Goal: Find specific page/section: Find specific page/section

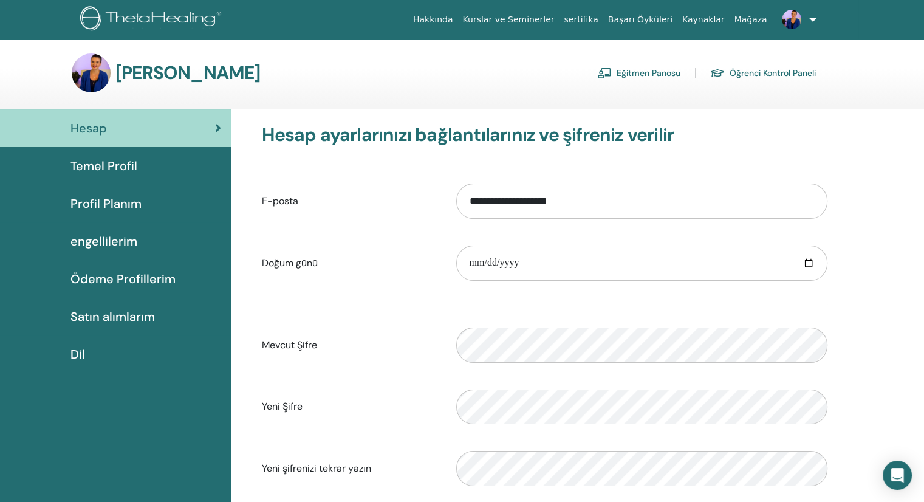
click at [649, 73] on font "Eğitmen Panosu" at bounding box center [649, 73] width 64 height 11
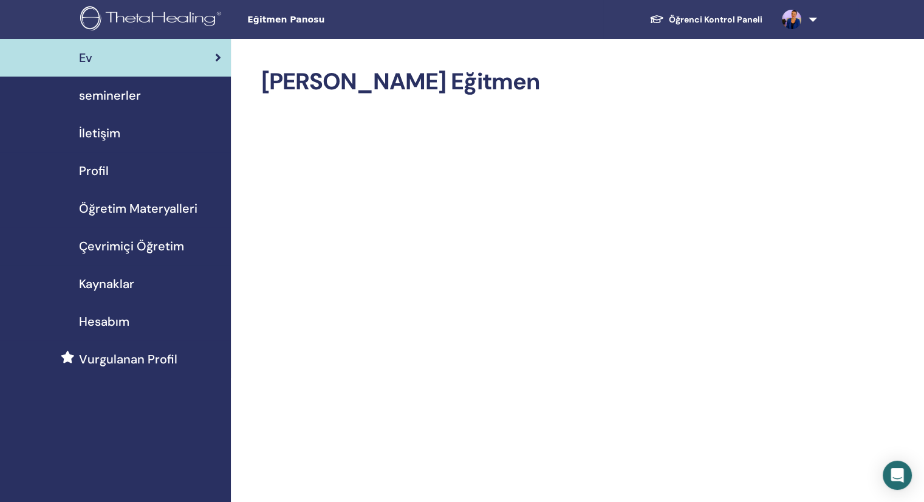
click at [114, 99] on span "seminerler" at bounding box center [110, 95] width 62 height 18
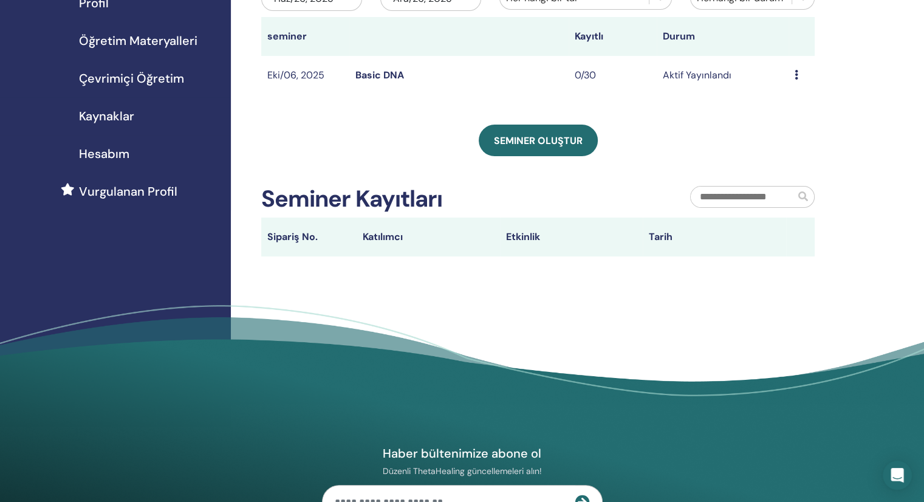
scroll to position [61, 0]
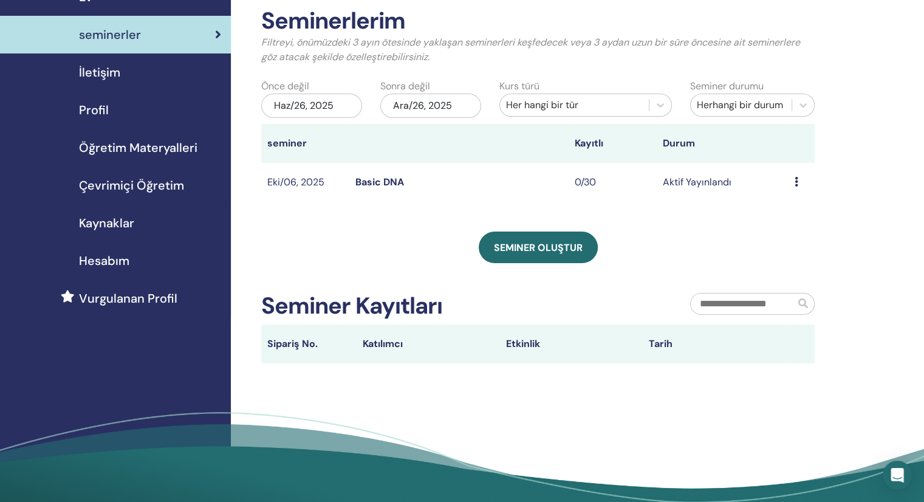
click at [379, 182] on link "Basic DNA" at bounding box center [379, 182] width 49 height 13
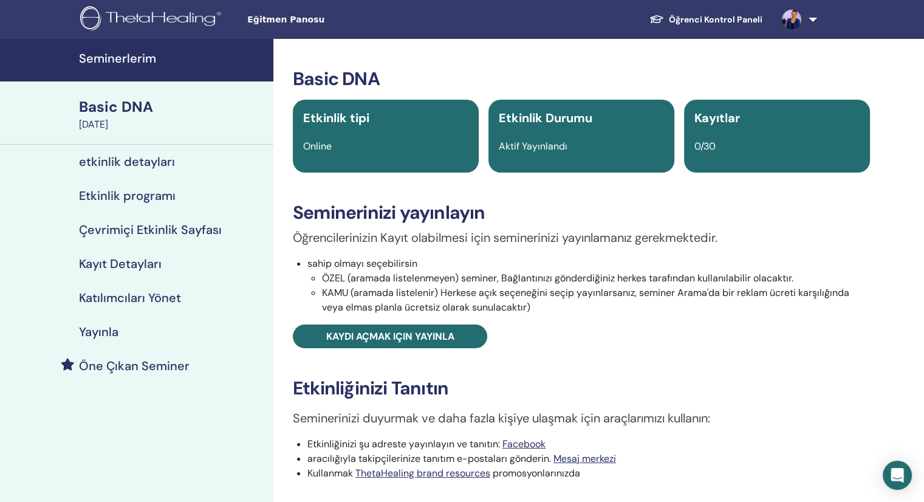
click at [125, 104] on div "Basic DNA" at bounding box center [172, 107] width 187 height 21
